Goal: Task Accomplishment & Management: Manage account settings

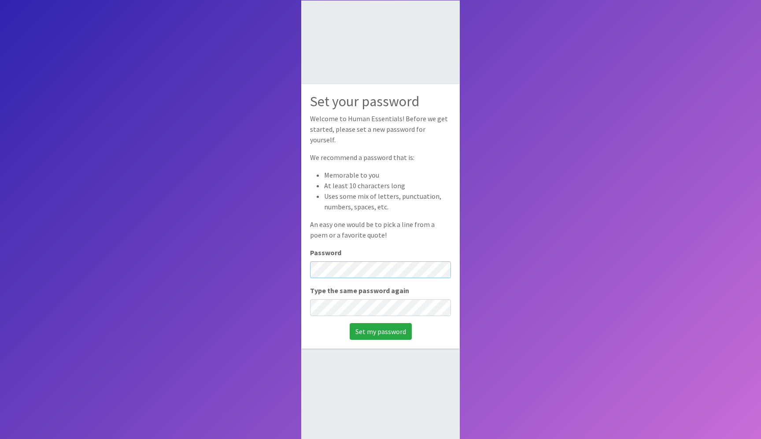
scroll to position [52, 0]
click at [377, 326] on input "Set my password" at bounding box center [381, 330] width 62 height 17
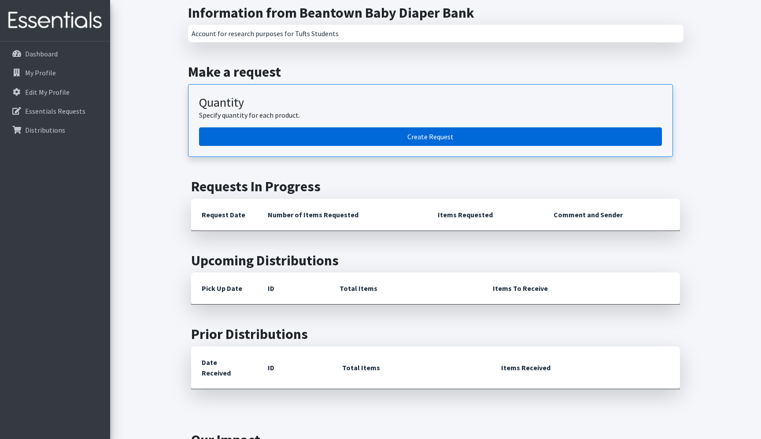
scroll to position [138, 0]
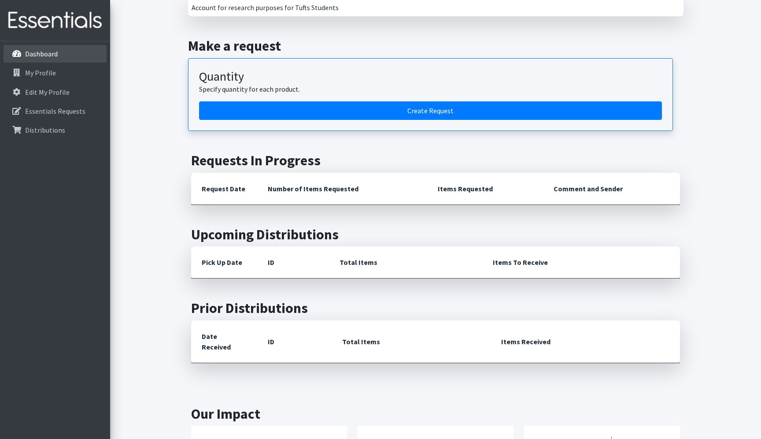
click at [45, 54] on p "Dashboard" at bounding box center [41, 53] width 33 height 9
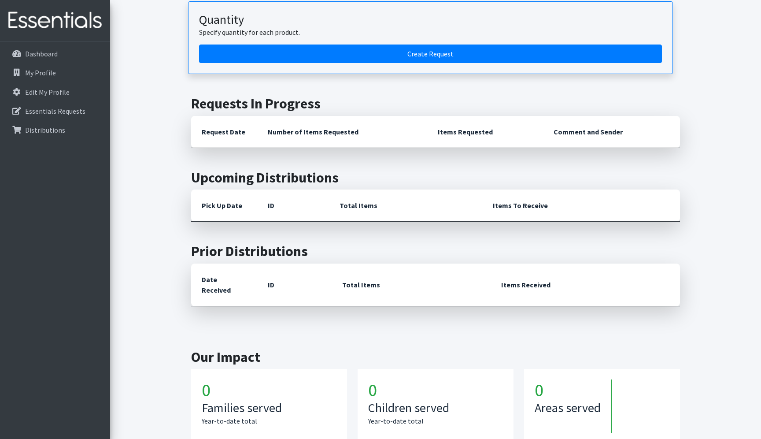
scroll to position [235, 0]
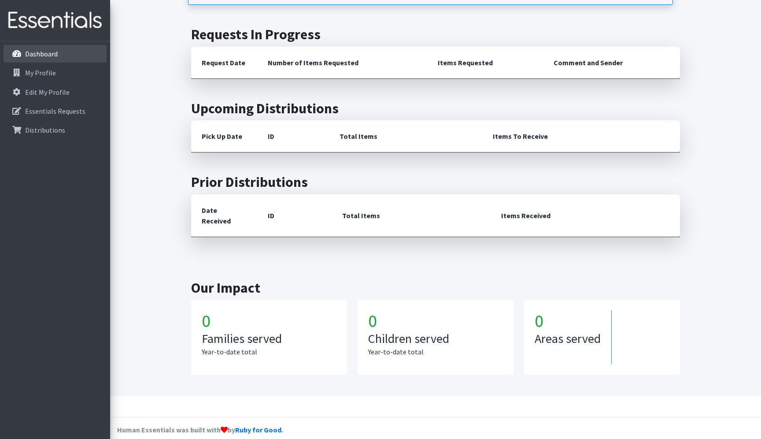
click at [69, 63] on li "Dashboard" at bounding box center [55, 54] width 103 height 19
click at [51, 76] on p "My Profile" at bounding box center [40, 72] width 31 height 9
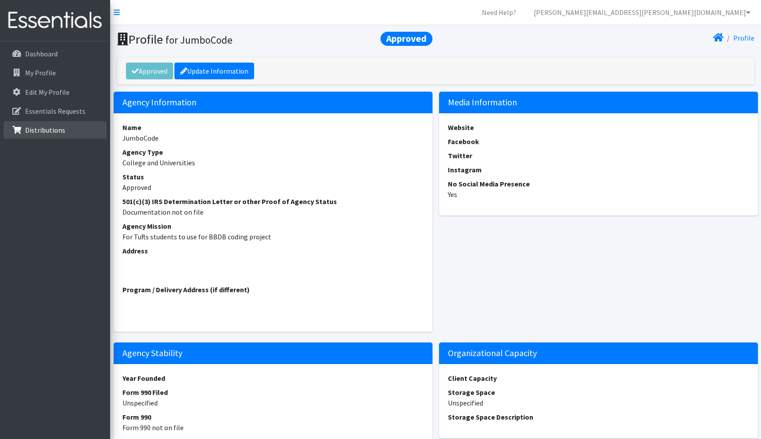
click at [62, 126] on p "Distributions" at bounding box center [45, 130] width 40 height 9
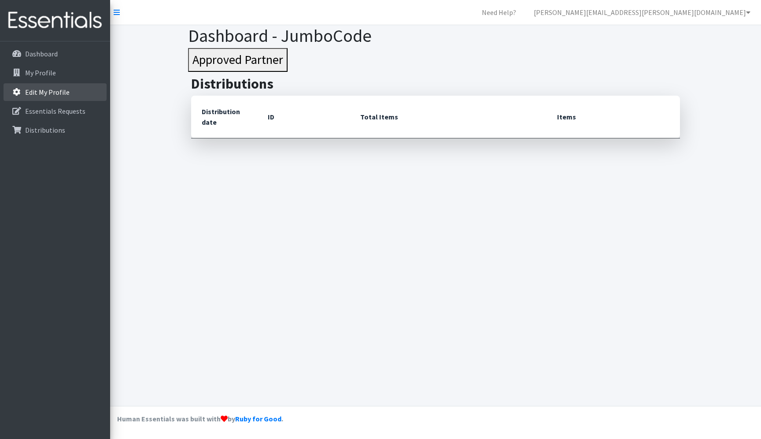
click at [71, 98] on link "Edit My Profile" at bounding box center [55, 92] width 103 height 18
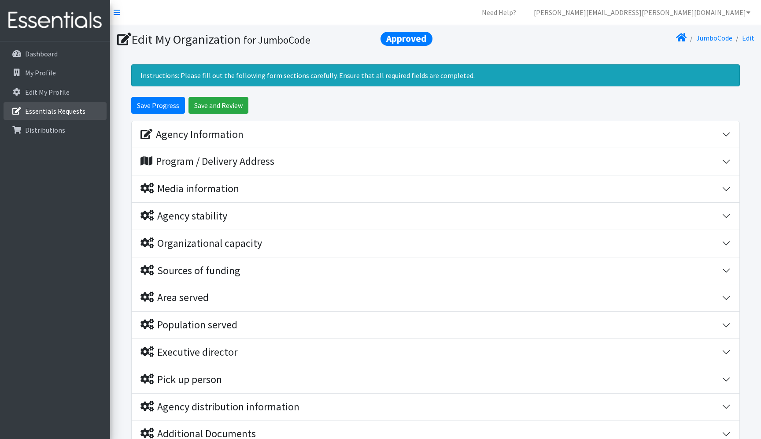
click at [35, 103] on link "Essentials Requests" at bounding box center [55, 111] width 103 height 18
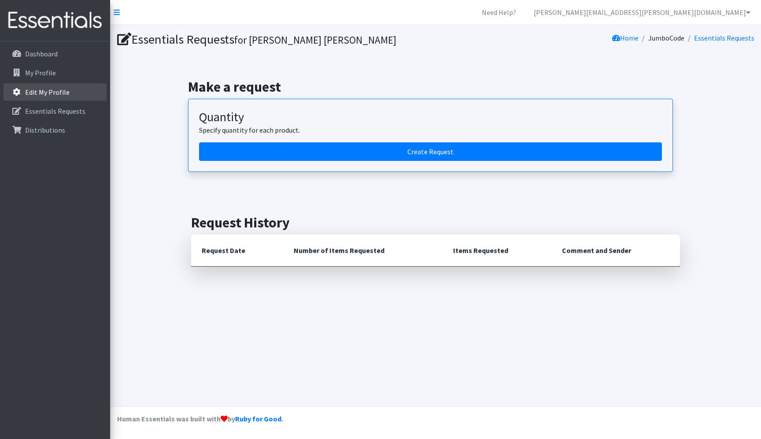
click at [59, 92] on p "Edit My Profile" at bounding box center [47, 92] width 44 height 9
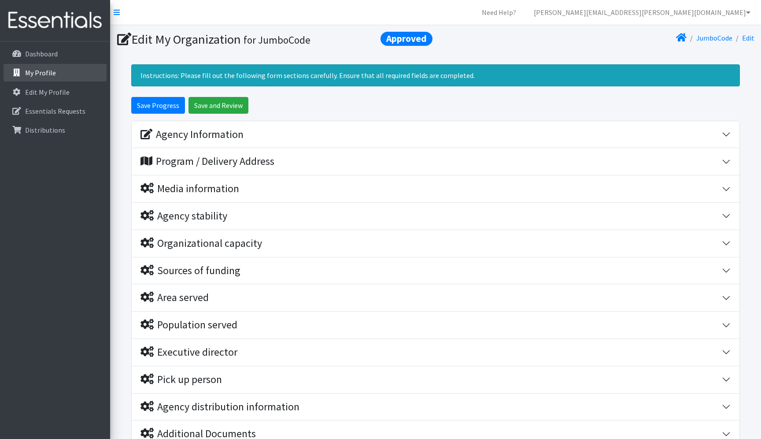
click at [55, 79] on link "My Profile" at bounding box center [55, 73] width 103 height 18
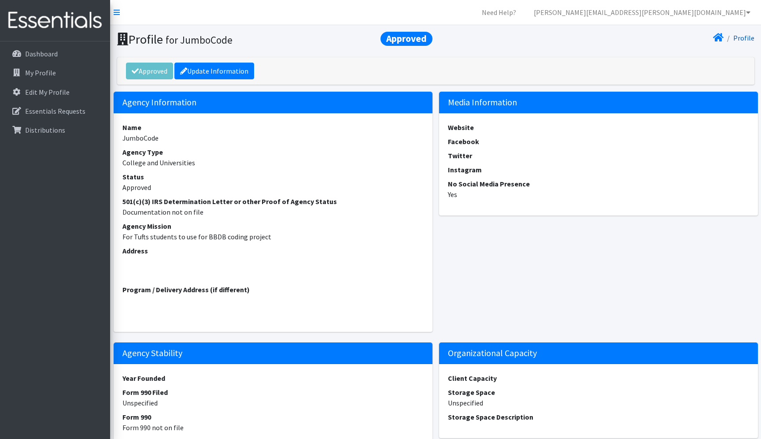
click at [744, 33] on link "Profile" at bounding box center [743, 37] width 21 height 9
click at [723, 36] on icon at bounding box center [718, 37] width 11 height 7
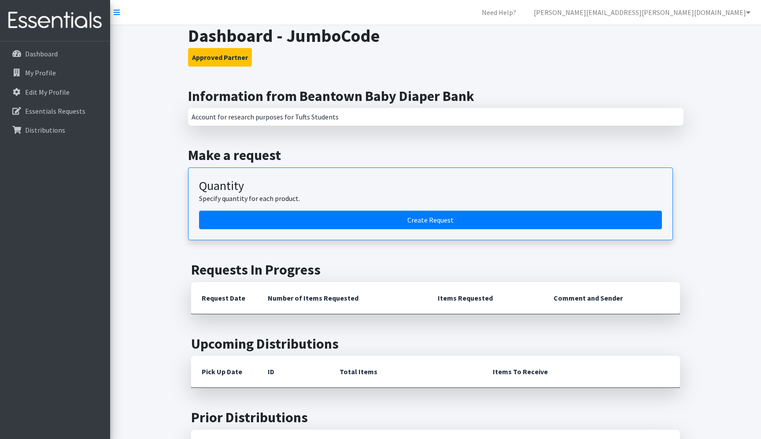
click at [41, 20] on img at bounding box center [55, 21] width 103 height 30
click at [36, 52] on p "Dashboard" at bounding box center [41, 53] width 33 height 9
click at [118, 16] on link at bounding box center [117, 12] width 6 height 11
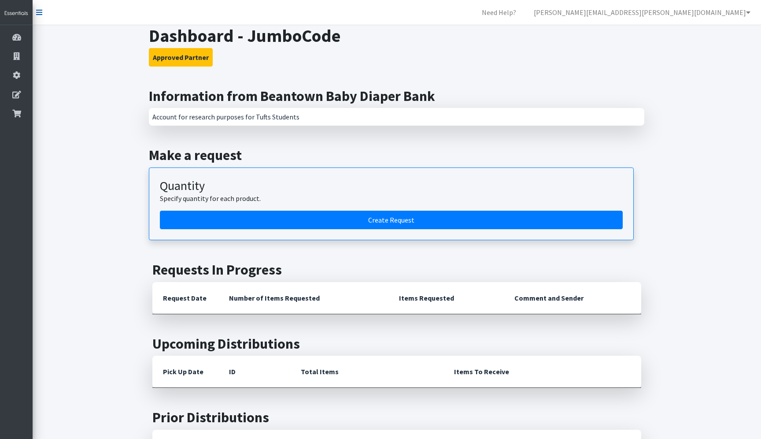
click at [42, 13] on icon at bounding box center [39, 12] width 6 height 7
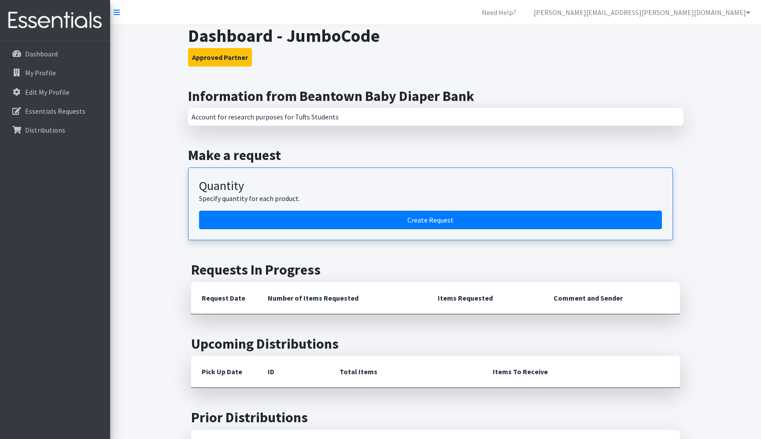
click at [714, 26] on div "Dashboard - JumboCode Approved Partner Information from Beantown Baby Diaper Ba…" at bounding box center [435, 328] width 651 height 606
click at [714, 21] on nav "Need Help? cooper.golemme@tufts.edu My Co-Workers My Profile Logout" at bounding box center [435, 12] width 651 height 25
click at [717, 15] on link "[PERSON_NAME][EMAIL_ADDRESS][PERSON_NAME][DOMAIN_NAME]" at bounding box center [642, 13] width 231 height 18
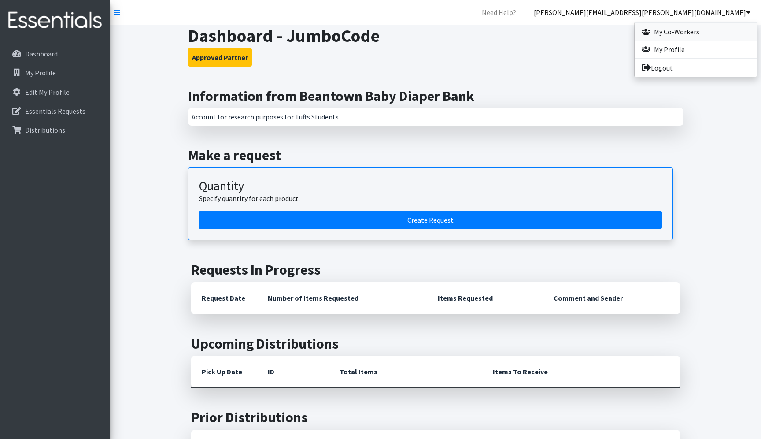
click at [685, 31] on link "My Co-Workers" at bounding box center [696, 32] width 122 height 18
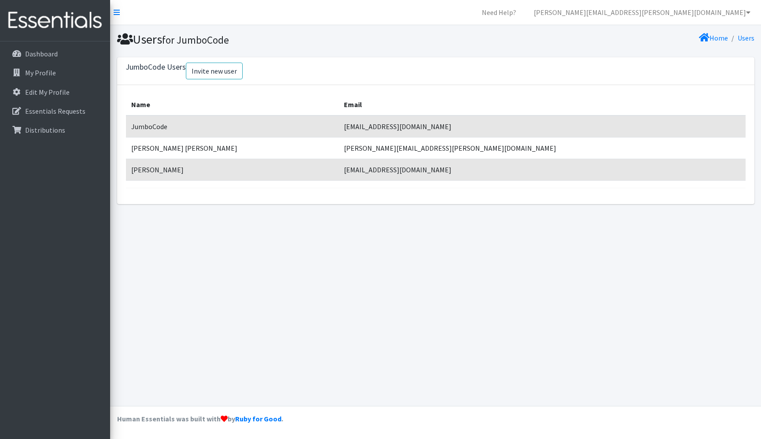
click at [402, 117] on td "[EMAIL_ADDRESS][DOMAIN_NAME]" at bounding box center [542, 126] width 407 height 22
click at [395, 142] on td "[PERSON_NAME][EMAIL_ADDRESS][PERSON_NAME][DOMAIN_NAME]" at bounding box center [542, 148] width 407 height 22
click at [732, 35] on li "Users" at bounding box center [741, 38] width 26 height 13
drag, startPoint x: 422, startPoint y: 171, endPoint x: 407, endPoint y: 171, distance: 15.4
click at [407, 171] on td "an.tran651645@tufts.edu" at bounding box center [542, 170] width 407 height 22
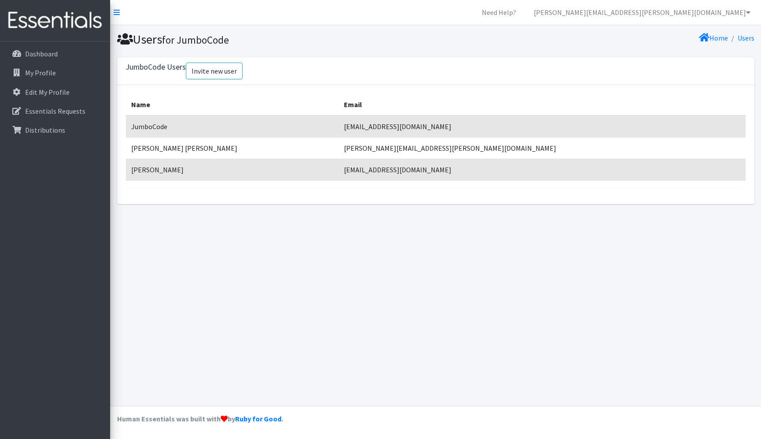
click at [459, 171] on td "an.tran651645@tufts.edu" at bounding box center [542, 170] width 407 height 22
click at [718, 15] on link "[PERSON_NAME][EMAIL_ADDRESS][PERSON_NAME][DOMAIN_NAME]" at bounding box center [642, 13] width 231 height 18
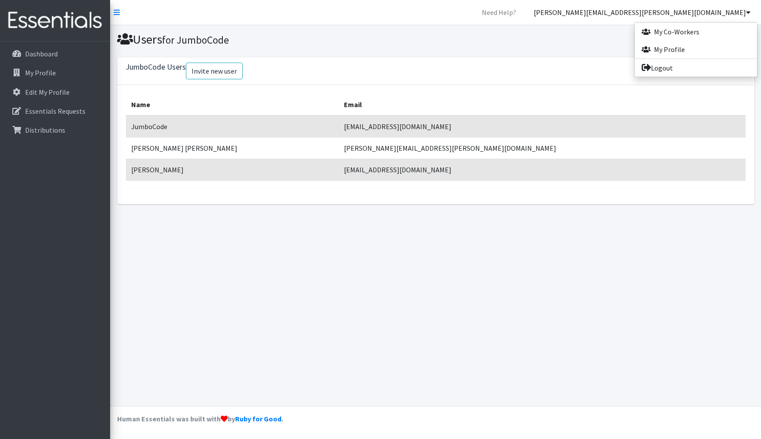
click at [344, 197] on div "Name Email JumboCode dilanur.bayraktar@tufts.edu Cooper Golemme cooper.golemme@…" at bounding box center [435, 144] width 637 height 119
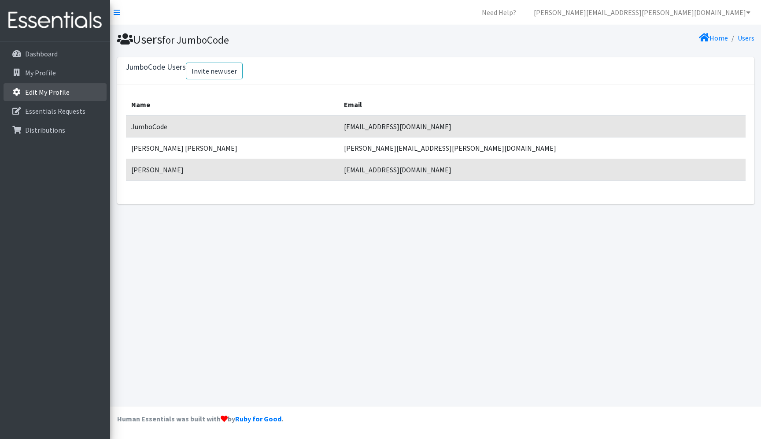
click at [52, 96] on link "Edit My Profile" at bounding box center [55, 92] width 103 height 18
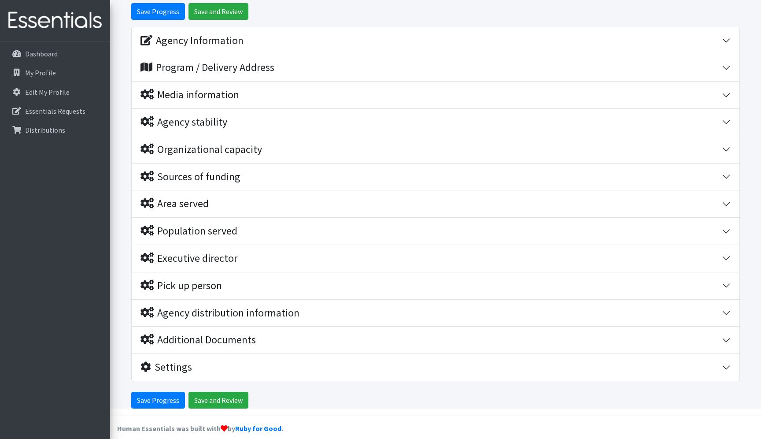
scroll to position [104, 0]
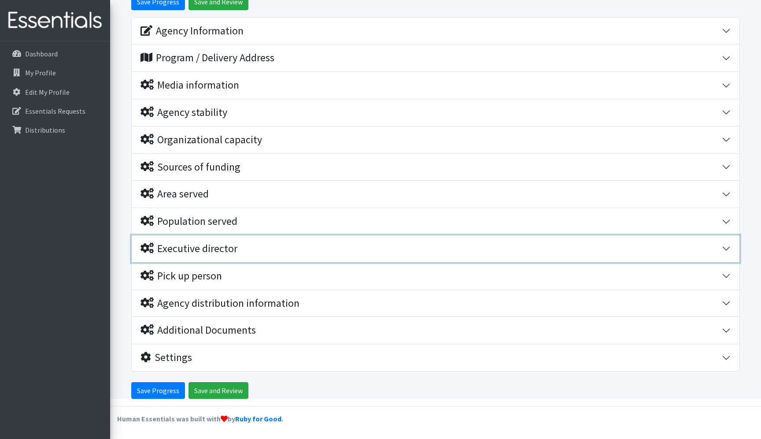
click at [203, 237] on button "Executive director" at bounding box center [436, 248] width 608 height 27
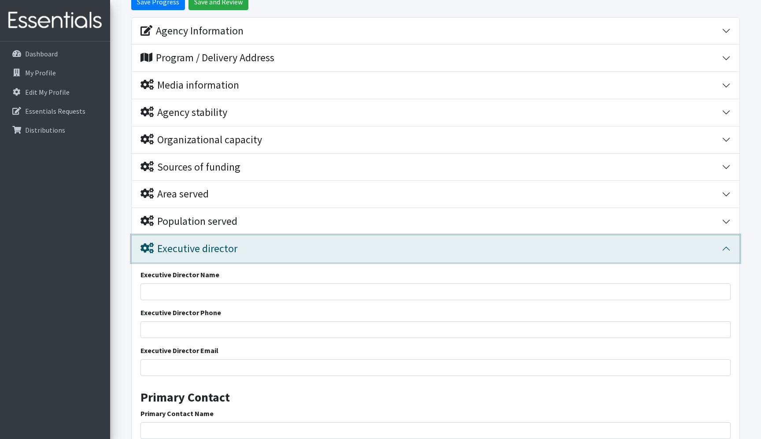
click at [204, 244] on div "Executive director" at bounding box center [188, 248] width 97 height 13
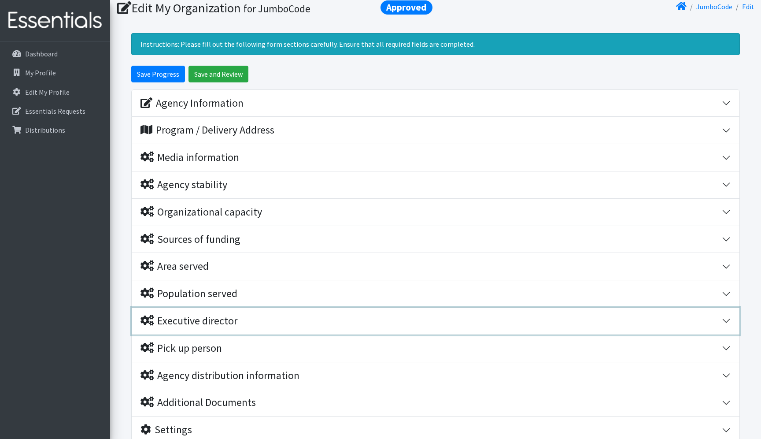
scroll to position [0, 0]
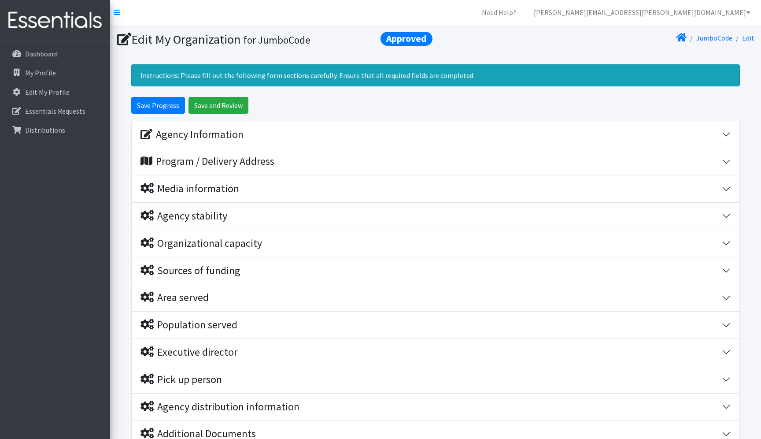
click at [399, 38] on span "Approved" at bounding box center [407, 39] width 52 height 14
click at [118, 8] on link at bounding box center [117, 12] width 6 height 11
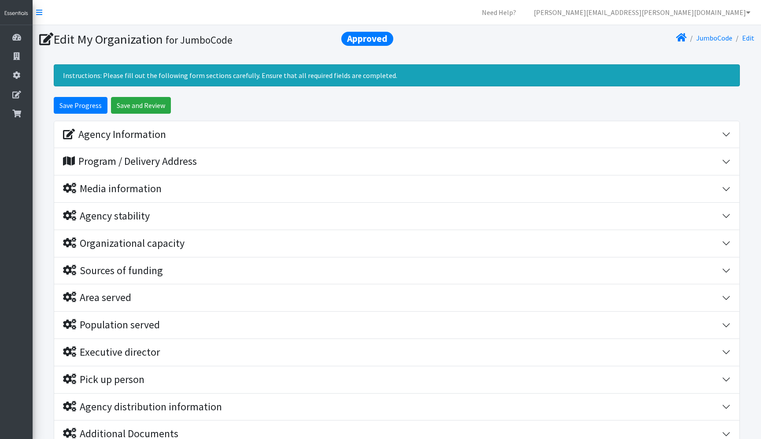
click at [42, 10] on nav "Need Help? cooper.golemme@tufts.edu My Co-Workers My Profile Logout" at bounding box center [397, 12] width 728 height 25
click at [37, 10] on icon at bounding box center [39, 12] width 6 height 7
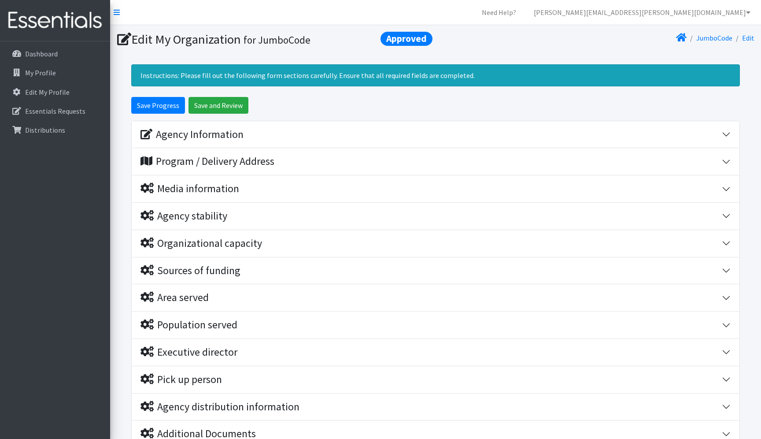
click at [9, 10] on img at bounding box center [55, 21] width 103 height 30
click at [33, 15] on img at bounding box center [55, 21] width 103 height 30
